Goal: Transaction & Acquisition: Purchase product/service

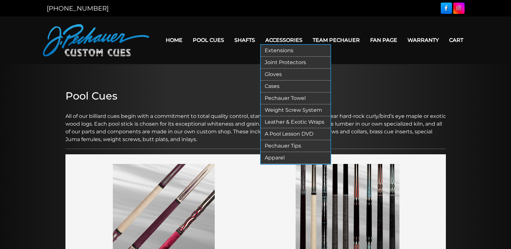
click at [269, 156] on link "Apparel" at bounding box center [296, 158] width 70 height 12
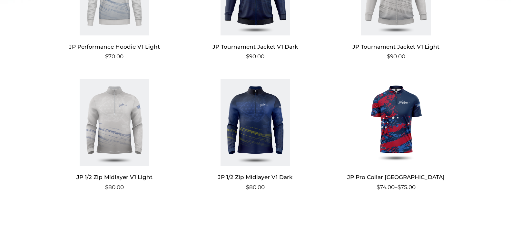
scroll to position [373, 0]
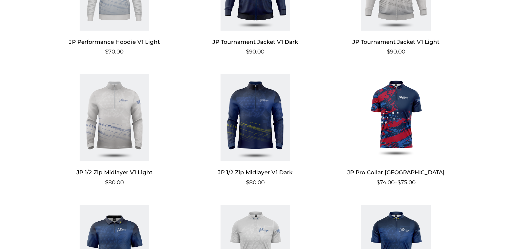
click at [252, 168] on h2 "JP 1/2 Zip Midlayer V1 Dark" at bounding box center [254, 172] width 125 height 12
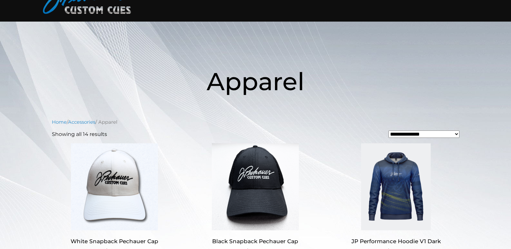
scroll to position [42, 0]
